Goal: Navigation & Orientation: Go to known website

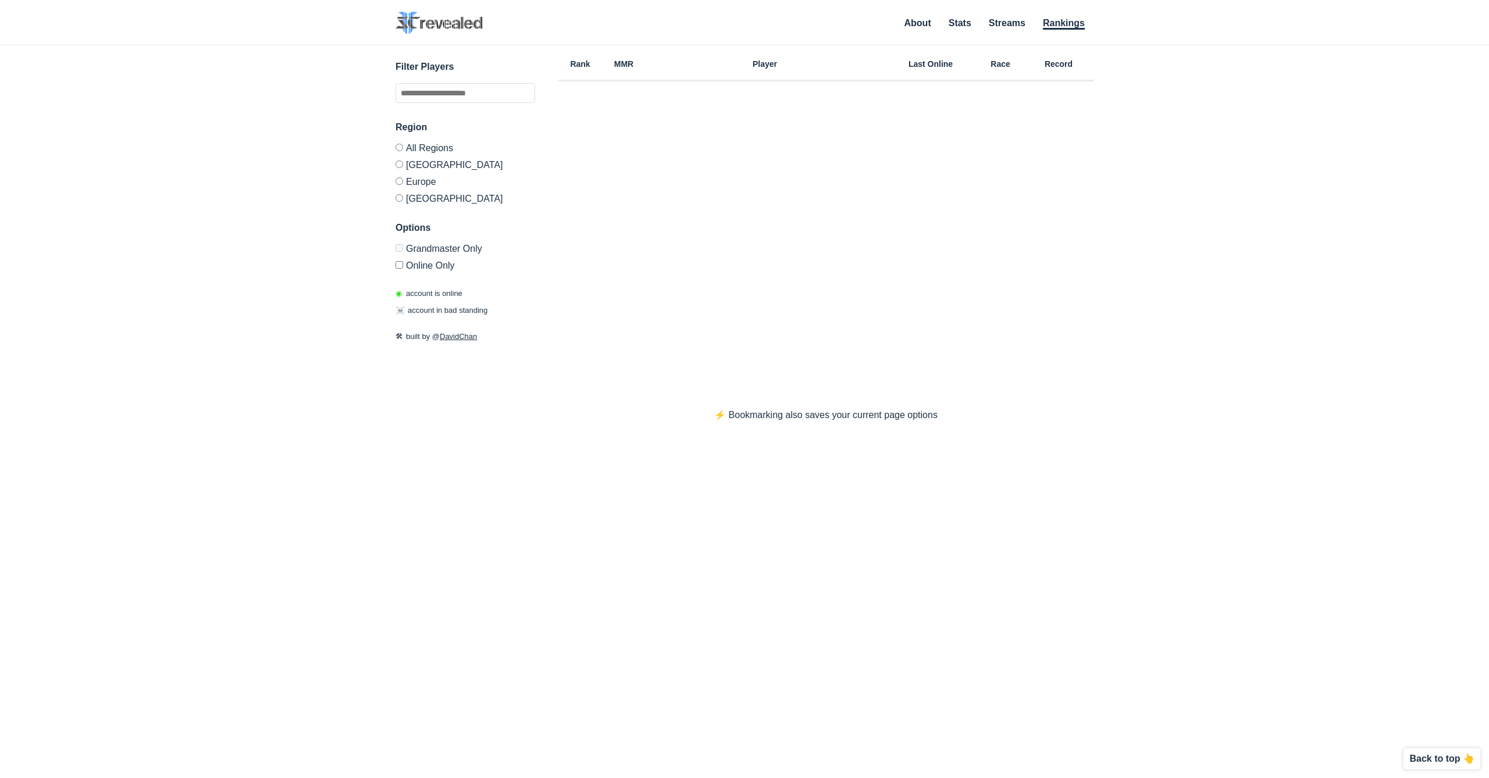
click at [461, 19] on img at bounding box center [439, 23] width 87 height 23
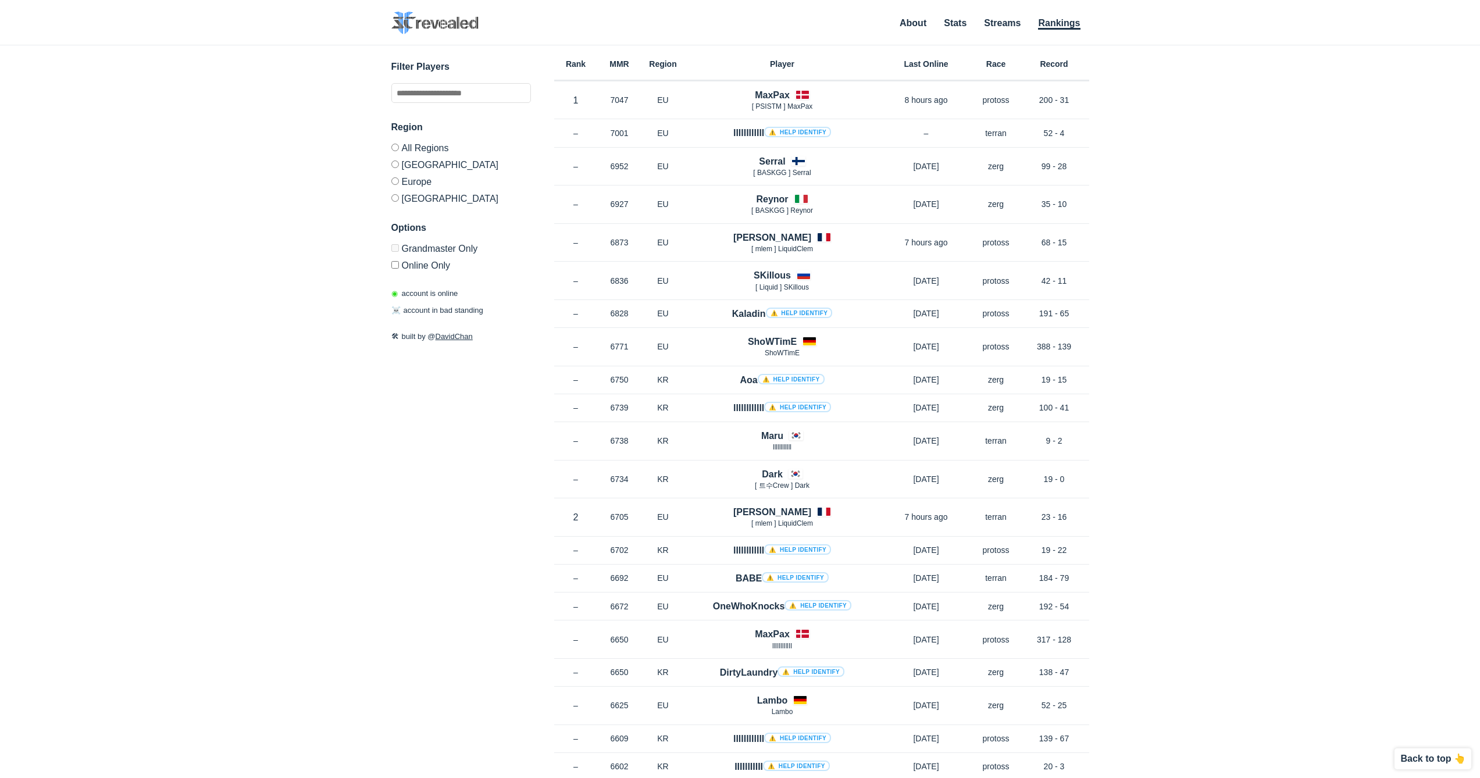
click at [459, 16] on img at bounding box center [434, 23] width 87 height 23
